Goal: Complete application form

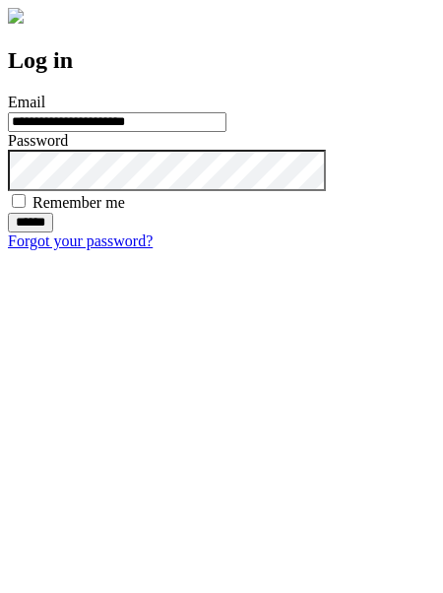
type input "**********"
click at [53, 232] on input "******" at bounding box center [30, 223] width 45 height 20
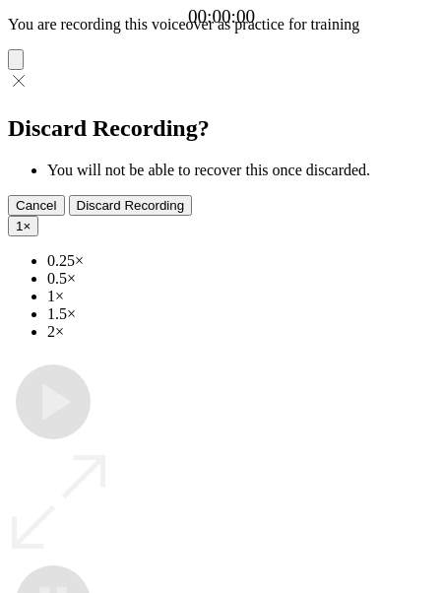
type input "**********"
